Goal: Go to known website: Access a specific website the user already knows

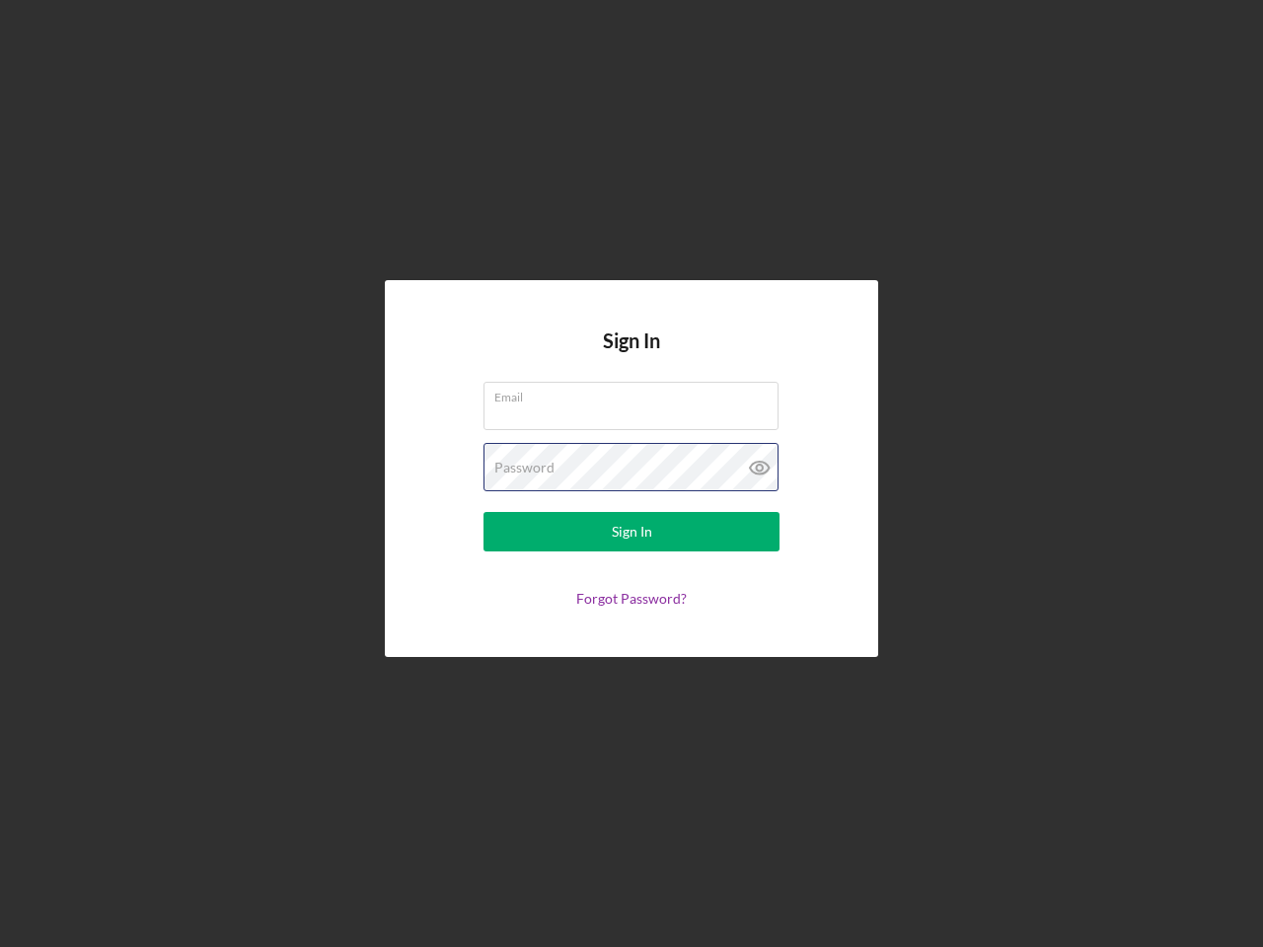
click at [632, 474] on div "Password" at bounding box center [632, 467] width 296 height 49
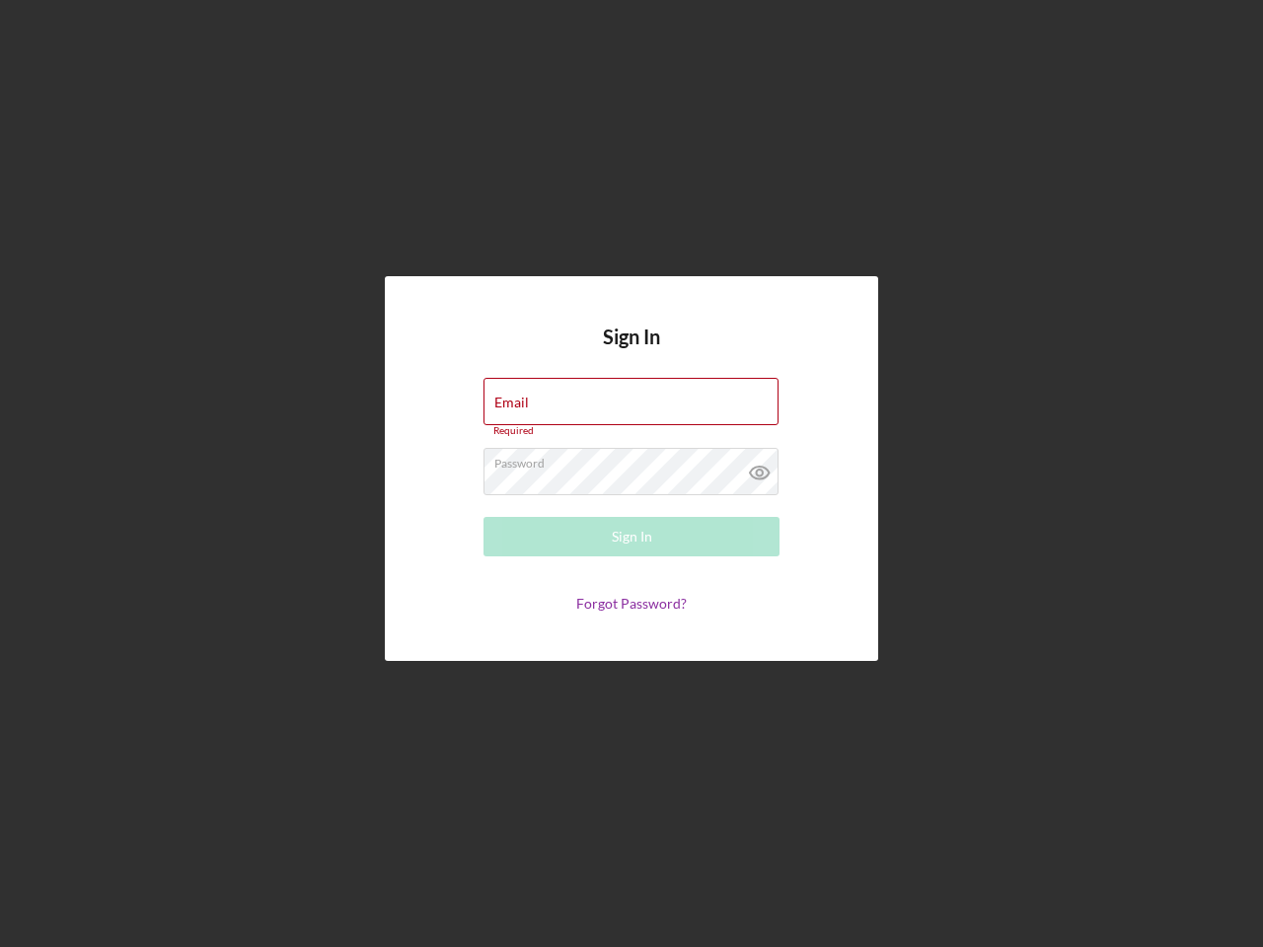
click at [760, 468] on icon at bounding box center [759, 472] width 49 height 49
